Goal: Transaction & Acquisition: Purchase product/service

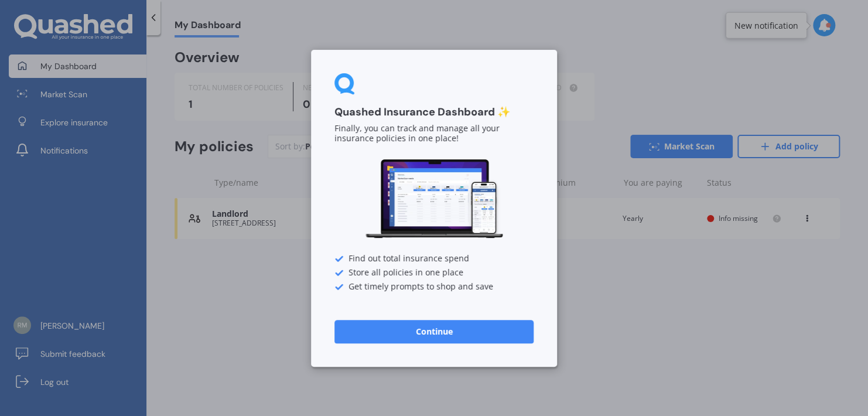
click at [425, 330] on button "Continue" at bounding box center [434, 330] width 199 height 23
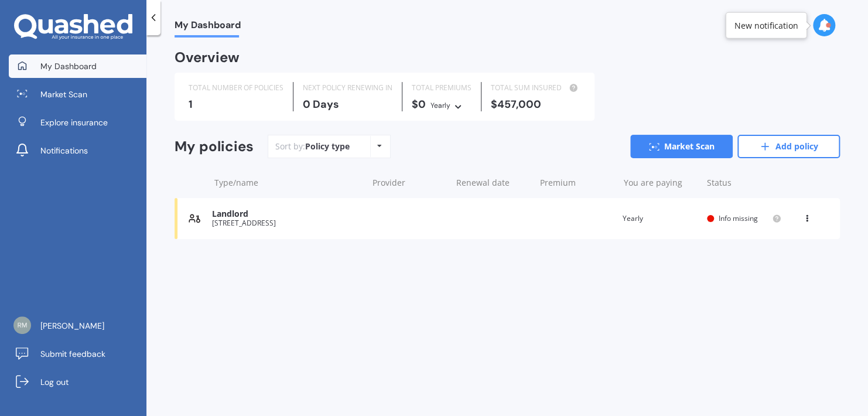
click at [240, 222] on div "119A Waiwhetu Road, Waterloo, Lower Hutt 5011" at bounding box center [286, 223] width 149 height 8
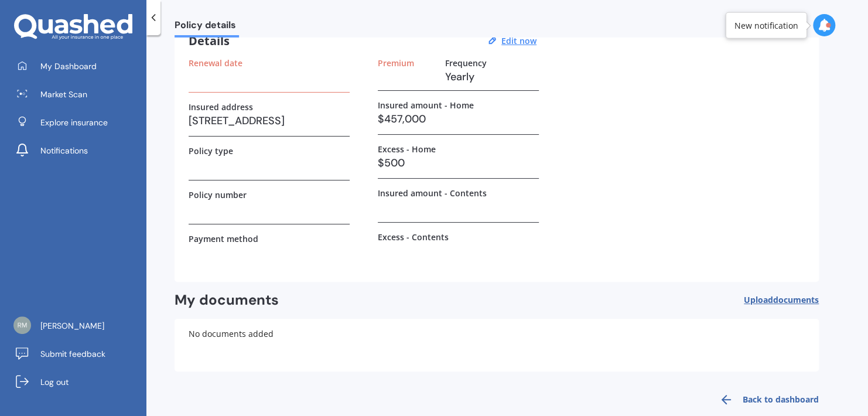
scroll to position [77, 0]
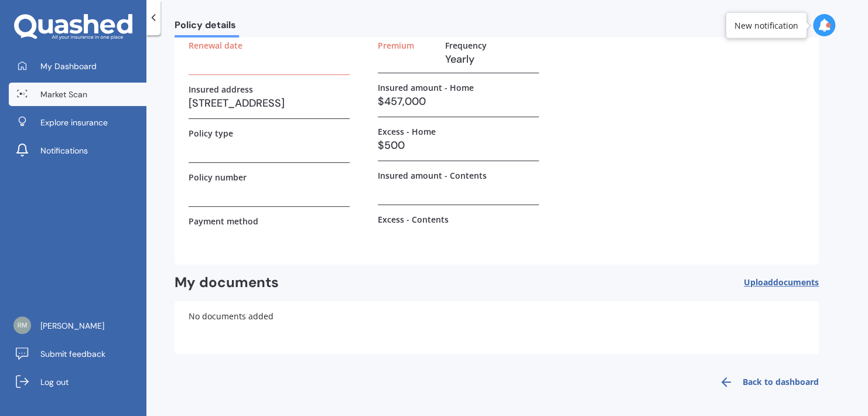
click at [80, 95] on span "Market Scan" at bounding box center [63, 94] width 47 height 12
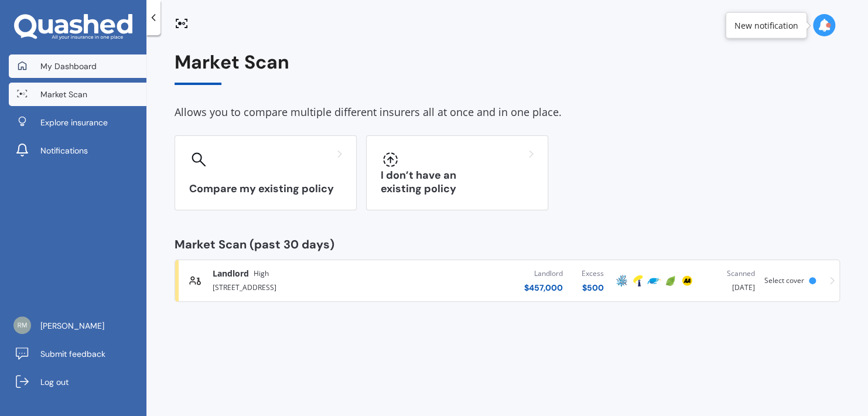
click at [64, 65] on span "My Dashboard" at bounding box center [68, 66] width 56 height 12
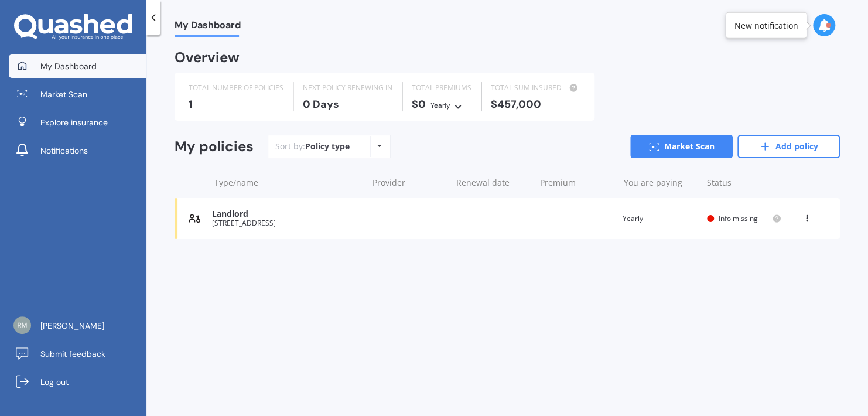
click at [251, 226] on div "119A Waiwhetu Road, Waterloo, Lower Hutt 5011" at bounding box center [286, 223] width 149 height 8
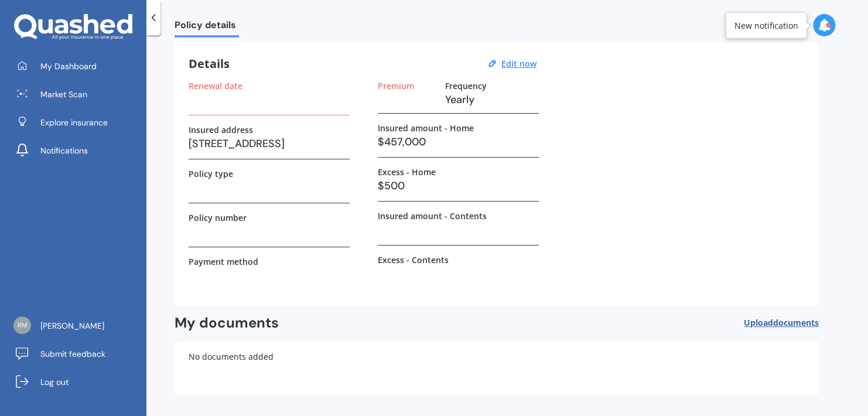
scroll to position [77, 0]
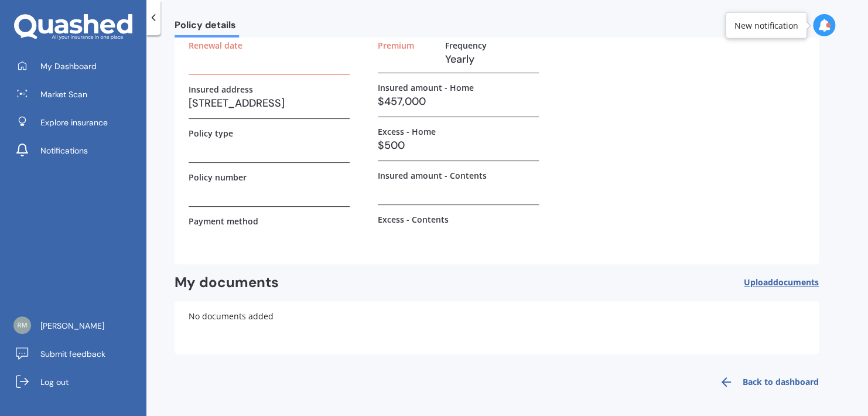
click at [771, 381] on link "Back to dashboard" at bounding box center [766, 382] width 107 height 28
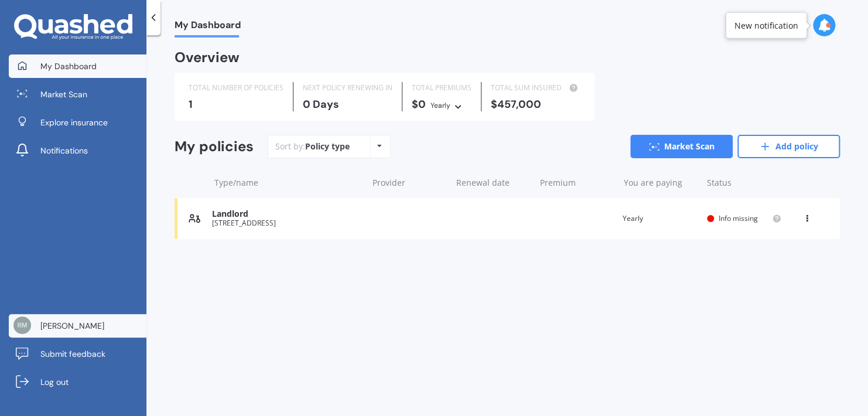
click at [85, 325] on span "Richard Beaufort" at bounding box center [72, 326] width 64 height 12
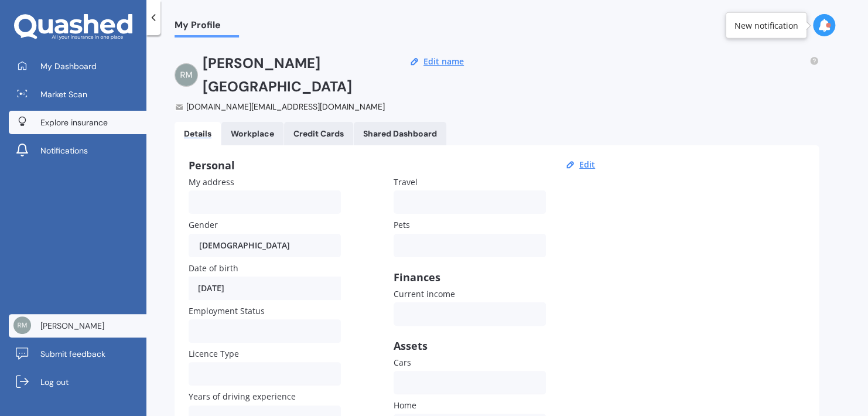
click at [63, 121] on span "Explore insurance" at bounding box center [73, 123] width 67 height 12
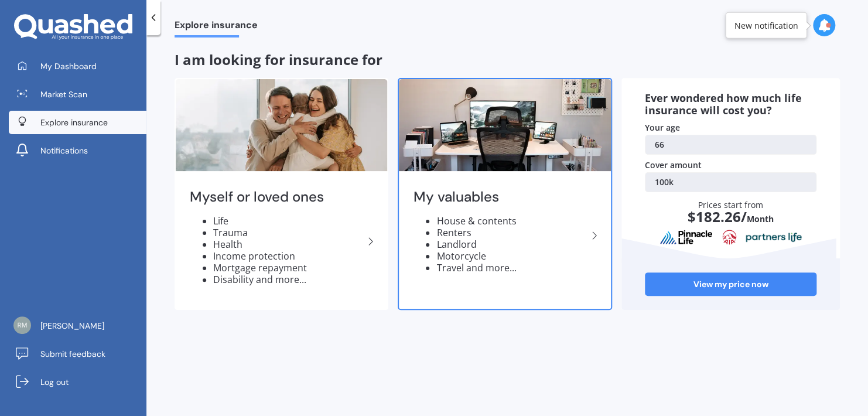
click at [459, 244] on li "Landlord" at bounding box center [512, 245] width 151 height 12
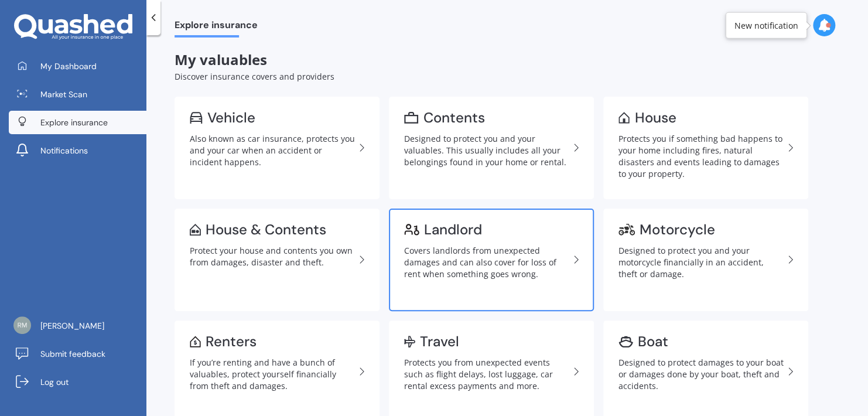
click at [471, 260] on div "Covers landlords from unexpected damages and can also cover for loss of rent wh…" at bounding box center [486, 262] width 165 height 35
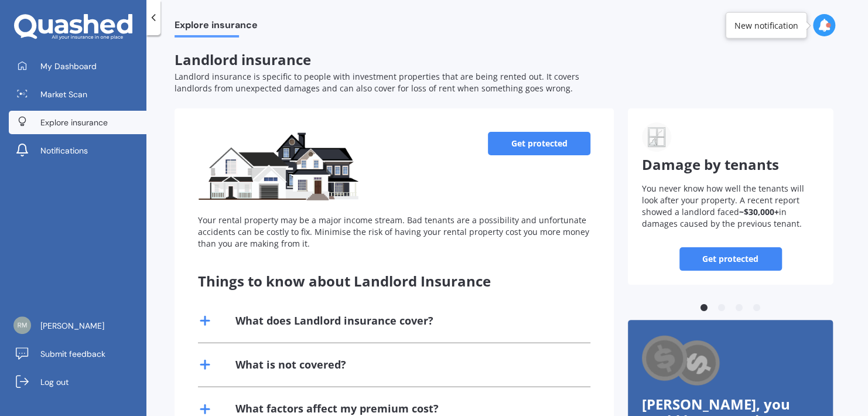
click at [540, 145] on link "Get protected" at bounding box center [539, 143] width 103 height 23
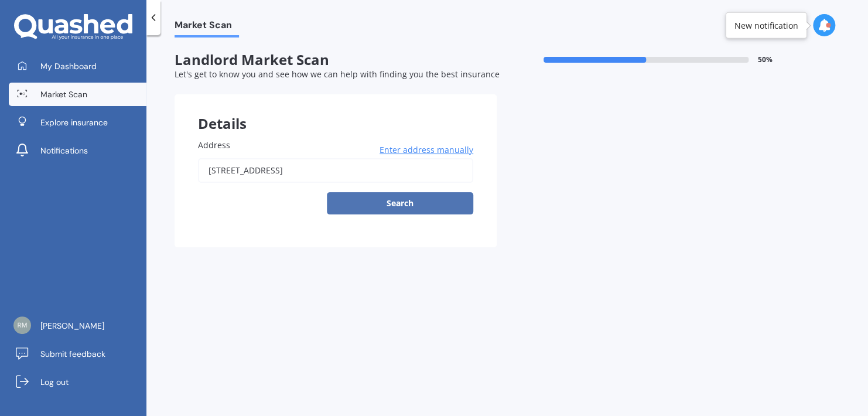
click at [399, 205] on button "Search" at bounding box center [400, 203] width 147 height 22
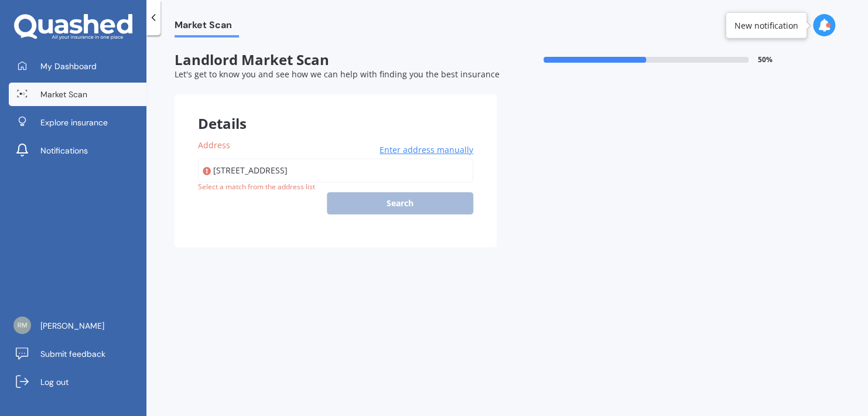
type input "119A Waiwhetu Road, Waterloo, Lower Hutt 5011"
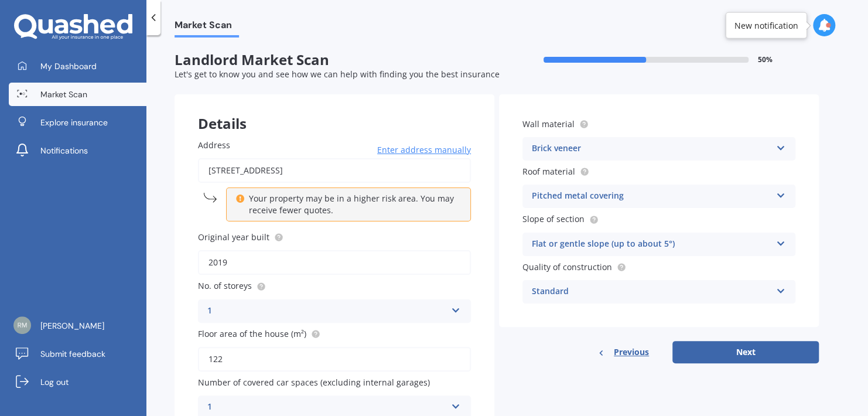
scroll to position [56, 0]
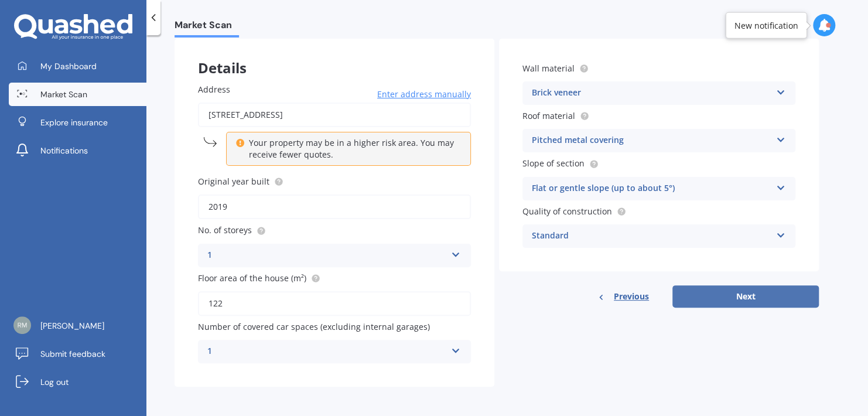
click at [742, 297] on button "Next" at bounding box center [746, 296] width 147 height 22
select select "27"
select select "08"
select select "1959"
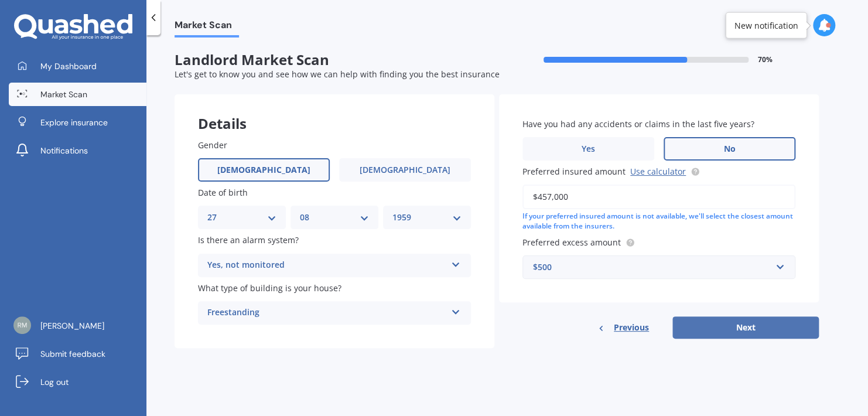
scroll to position [0, 0]
click at [749, 328] on button "Next" at bounding box center [746, 327] width 147 height 22
select select "27"
select select "08"
select select "1959"
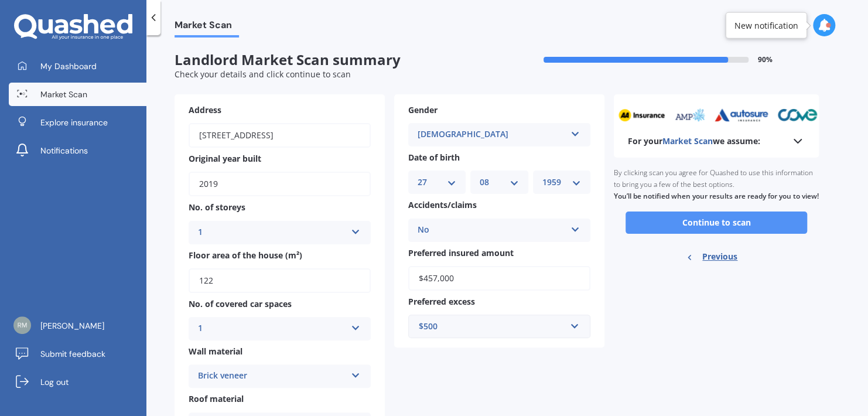
click at [708, 234] on button "Continue to scan" at bounding box center [717, 223] width 182 height 22
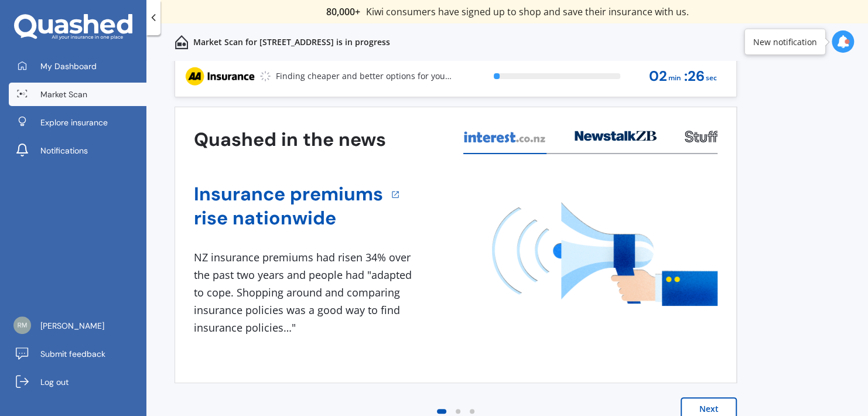
scroll to position [8, 0]
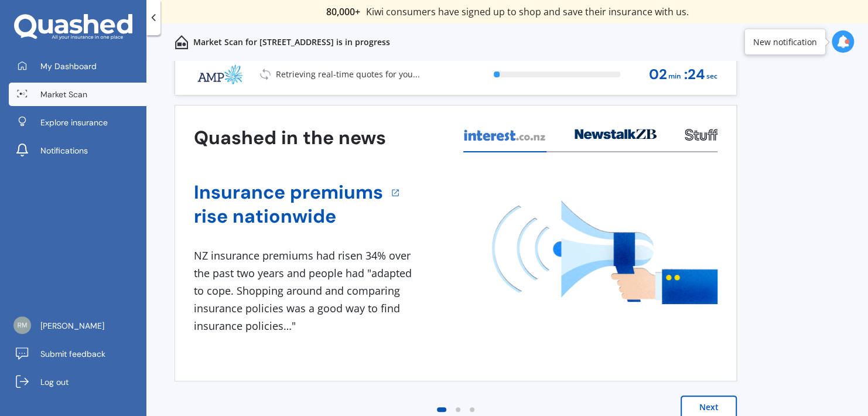
click at [706, 407] on button "Next" at bounding box center [709, 407] width 56 height 23
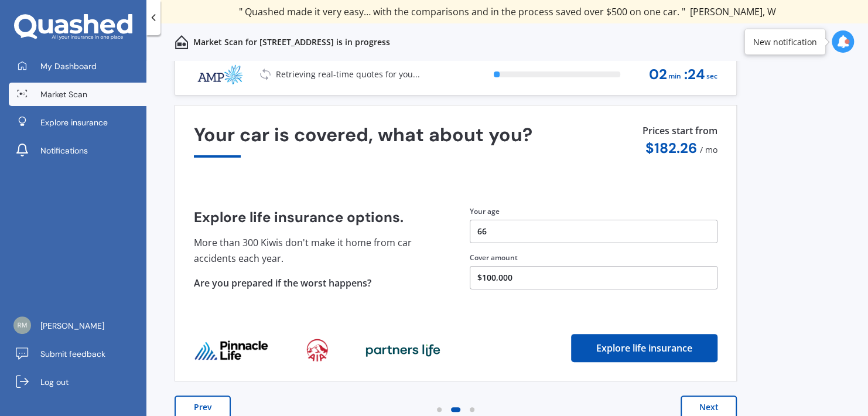
scroll to position [0, 0]
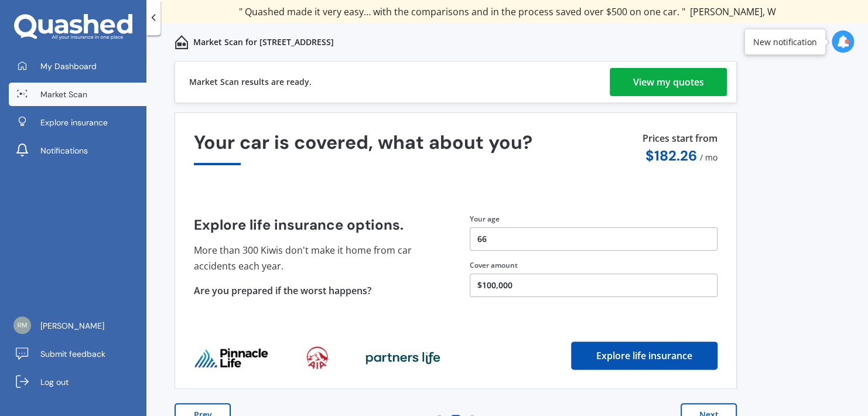
click at [691, 83] on div "View my quotes" at bounding box center [668, 82] width 71 height 28
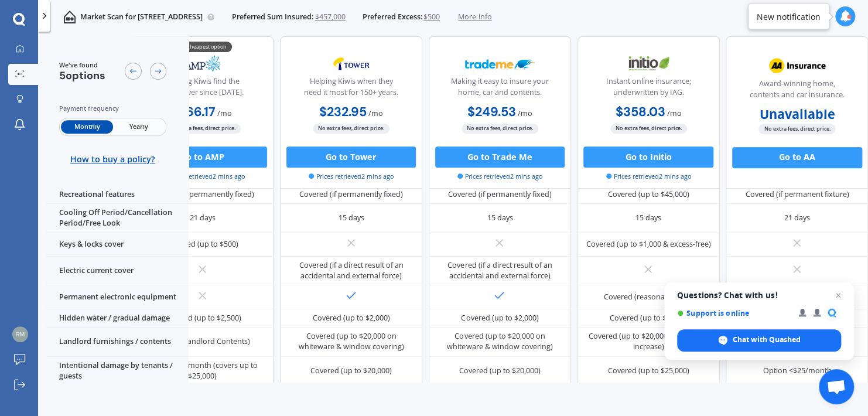
scroll to position [260, 70]
click at [839, 294] on span "Close chat" at bounding box center [839, 295] width 15 height 15
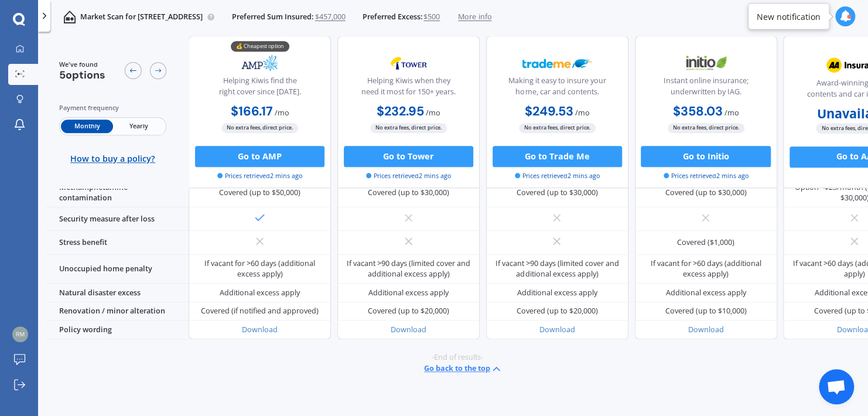
scroll to position [627, 0]
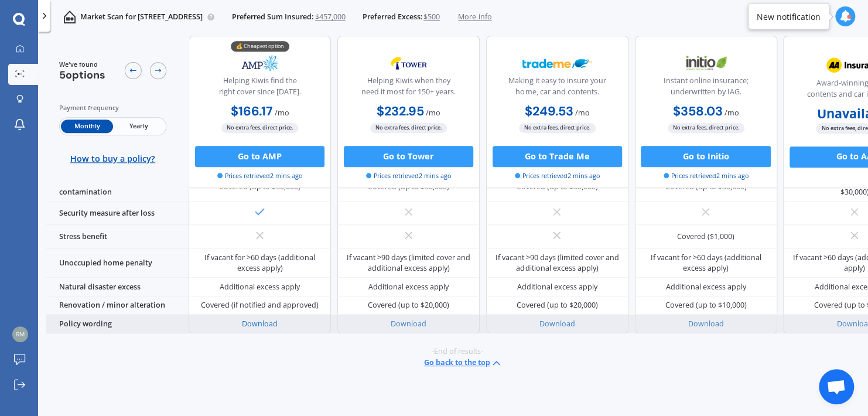
click at [260, 321] on link "Download" at bounding box center [260, 324] width 36 height 10
